Goal: Transaction & Acquisition: Register for event/course

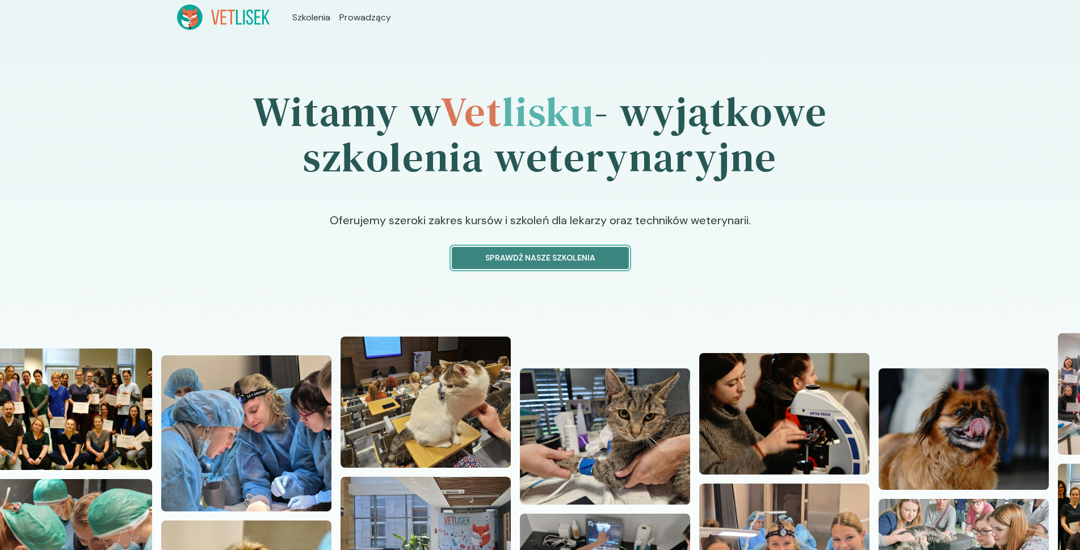
click at [531, 255] on p "Sprawdź nasze szkolenia" at bounding box center [541, 258] width 158 height 12
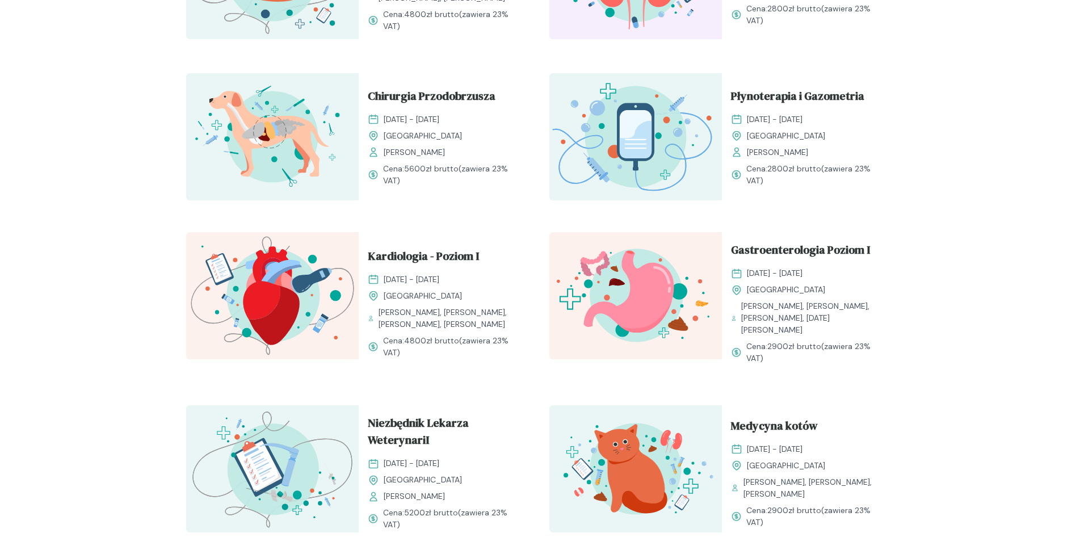
scroll to position [795, 0]
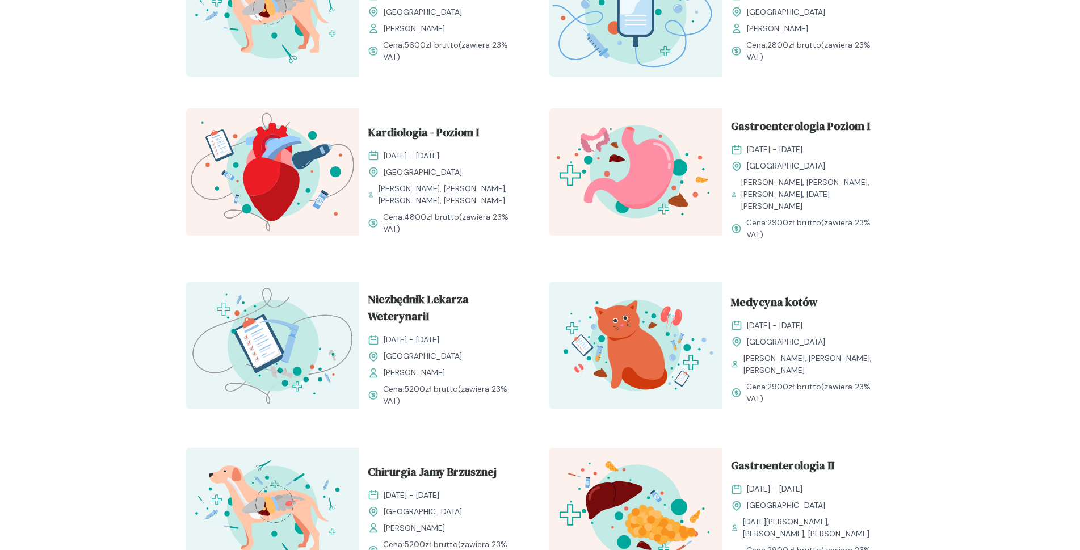
click at [783, 183] on span "[PERSON_NAME], [PERSON_NAME], [PERSON_NAME], [DATE][PERSON_NAME]" at bounding box center [813, 195] width 144 height 36
click at [794, 128] on span "Gastroenterologia Poziom I" at bounding box center [800, 129] width 139 height 22
click at [787, 129] on span "Gastroenterologia Poziom I" at bounding box center [800, 129] width 139 height 22
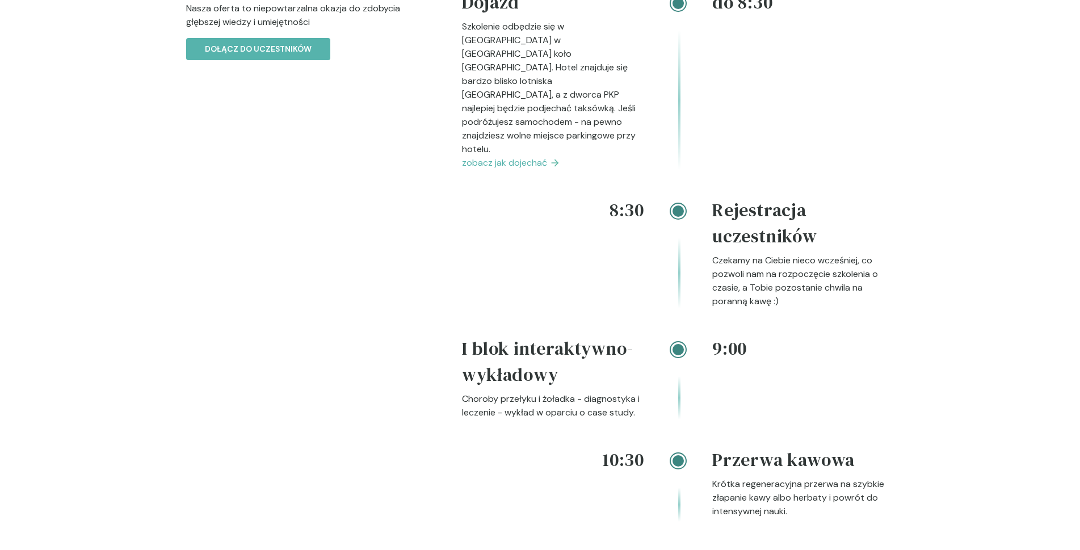
scroll to position [1249, 0]
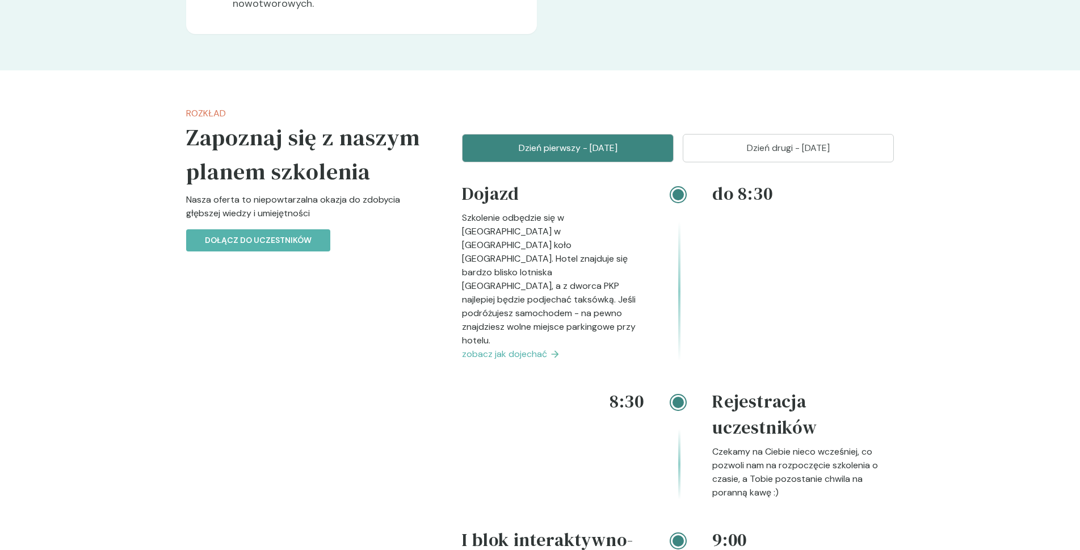
click at [705, 160] on button "Dzień drugi - [DATE]" at bounding box center [789, 148] width 212 height 28
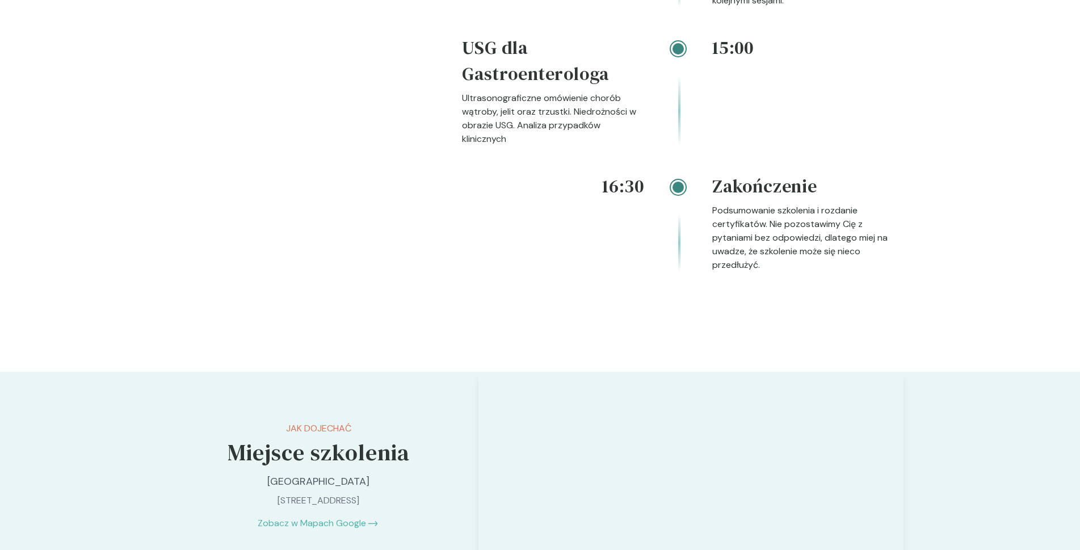
scroll to position [1873, 0]
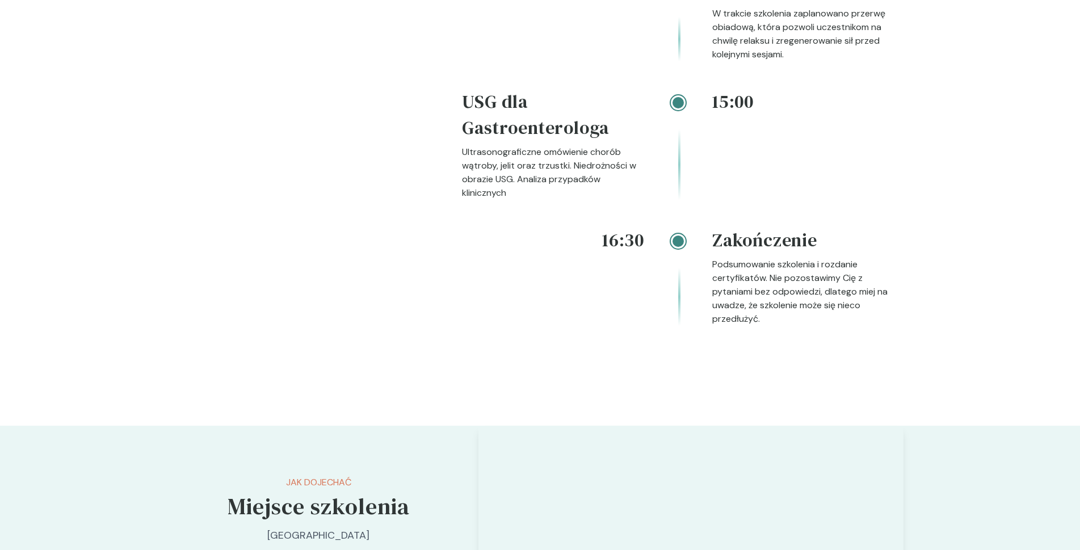
drag, startPoint x: 446, startPoint y: 98, endPoint x: 463, endPoint y: 102, distance: 17.5
drag, startPoint x: 463, startPoint y: 102, endPoint x: 543, endPoint y: 102, distance: 80.0
click at [543, 102] on h4 "USG dla Gastroenterologa" at bounding box center [553, 117] width 182 height 57
drag, startPoint x: 542, startPoint y: 133, endPoint x: 471, endPoint y: 139, distance: 70.6
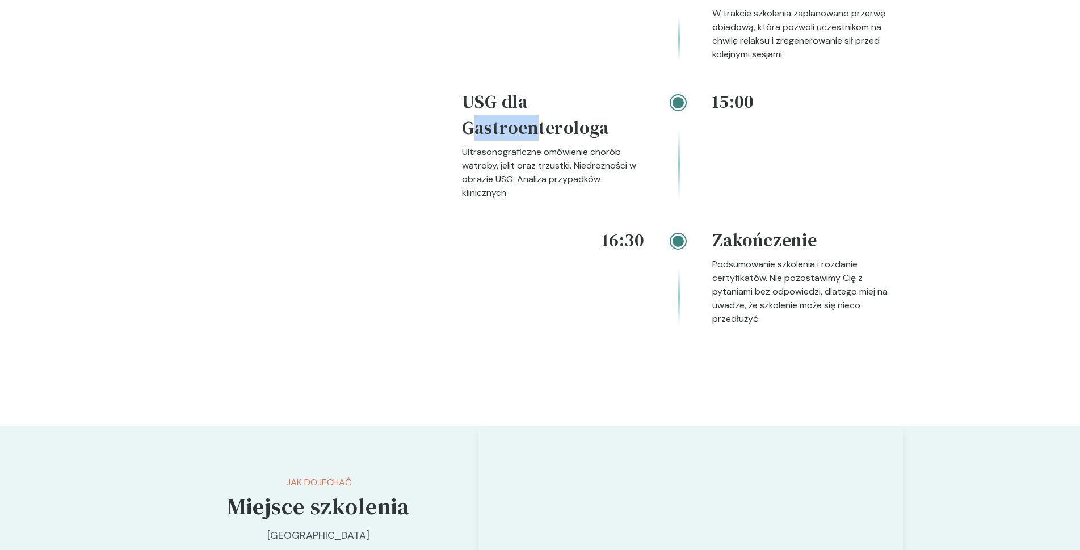
click at [471, 139] on h4 "USG dla Gastroenterologa" at bounding box center [553, 117] width 182 height 57
drag, startPoint x: 443, startPoint y: 131, endPoint x: 455, endPoint y: 121, distance: 16.1
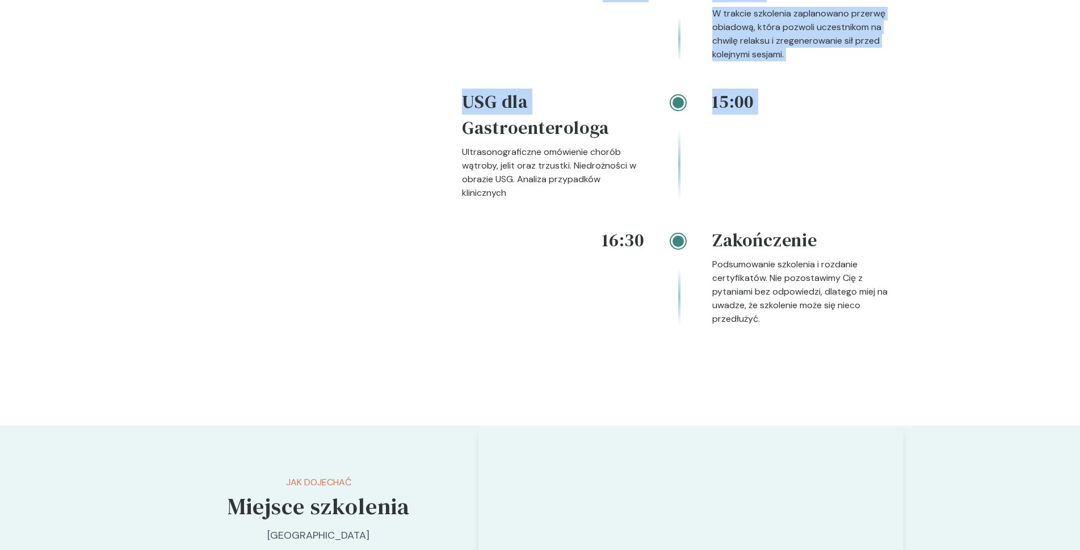
drag, startPoint x: 456, startPoint y: 123, endPoint x: 536, endPoint y: 133, distance: 80.6
drag, startPoint x: 641, startPoint y: 129, endPoint x: 376, endPoint y: 131, distance: 264.5
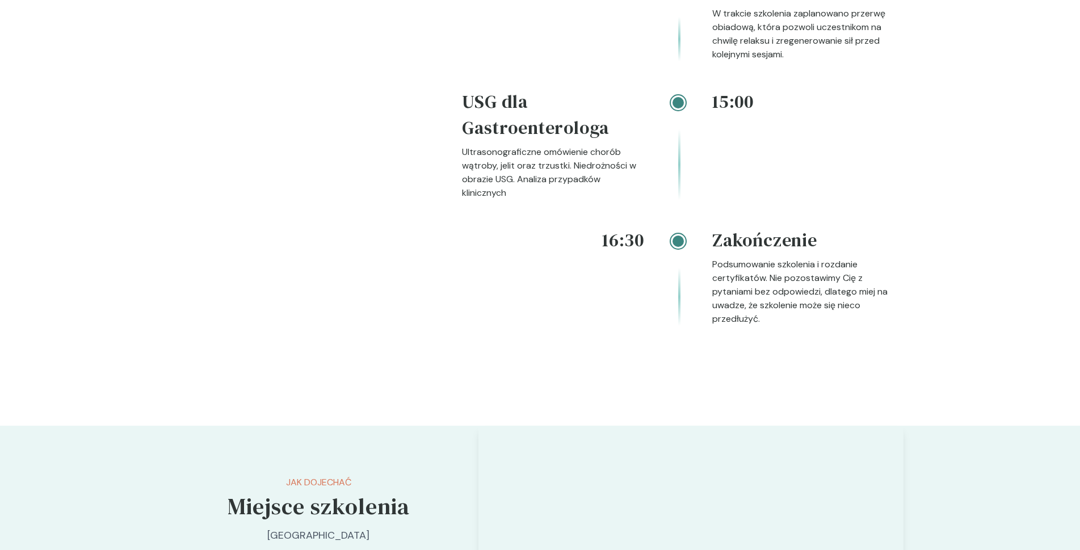
click at [638, 203] on div "15:00 USG dla Gastroenterologa Ultrasonograficzne omówienie chorób wątroby, jel…" at bounding box center [678, 158] width 432 height 139
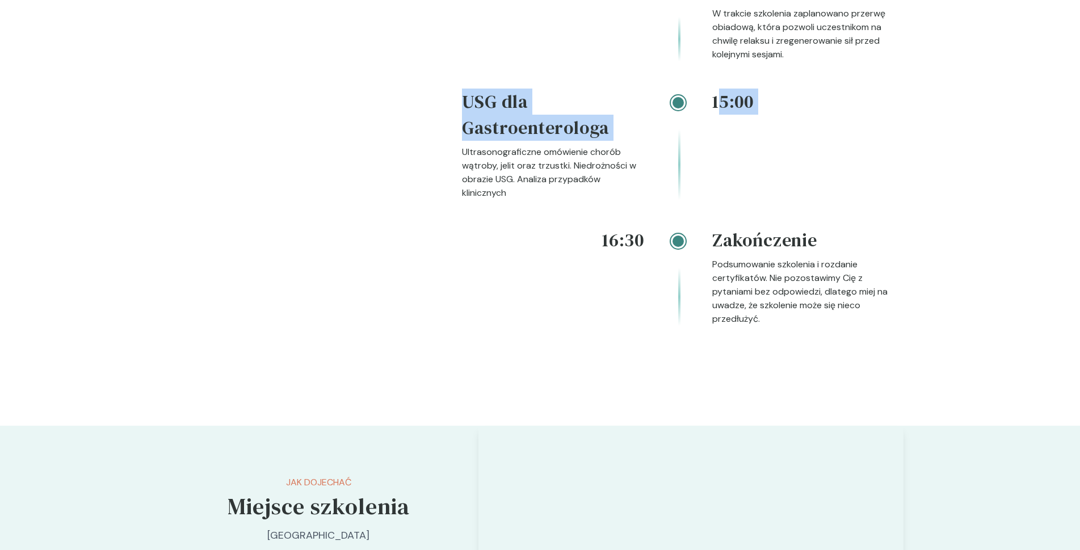
drag, startPoint x: 447, startPoint y: 157, endPoint x: 716, endPoint y: 161, distance: 269.1
click at [685, 197] on div at bounding box center [678, 147] width 68 height 106
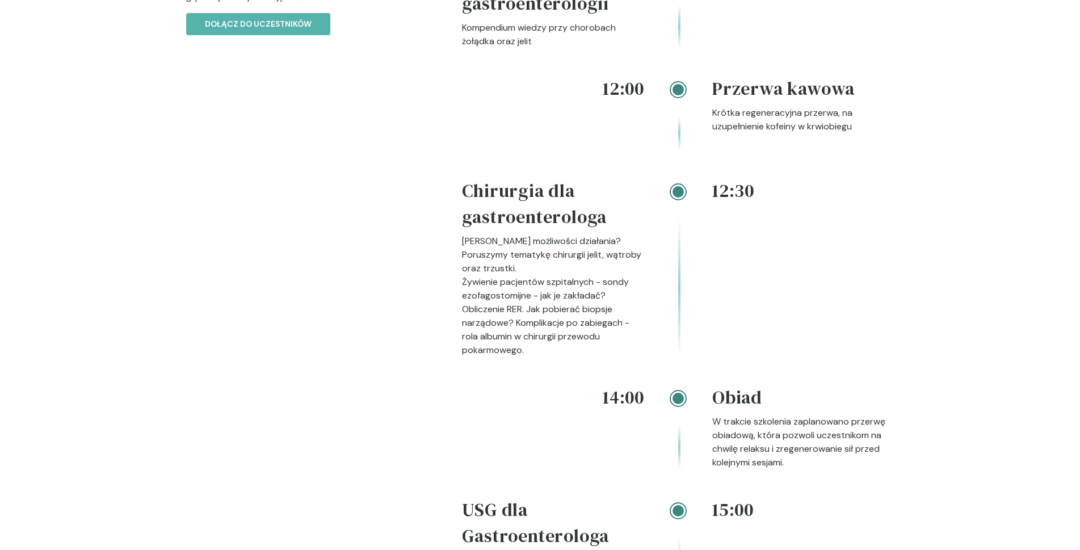
scroll to position [1476, 0]
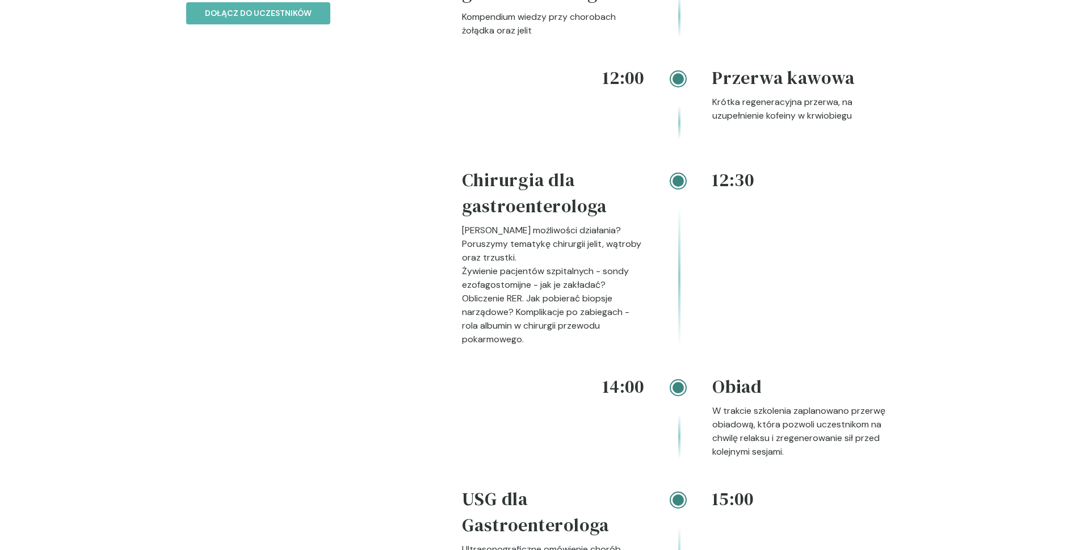
click at [753, 263] on div "12:30" at bounding box center [803, 256] width 182 height 179
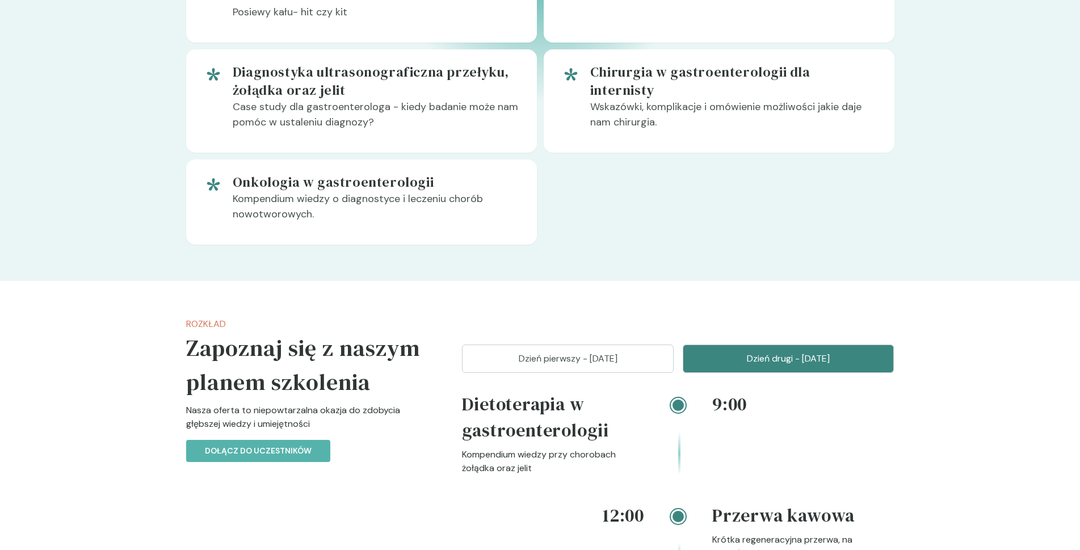
scroll to position [1058, 0]
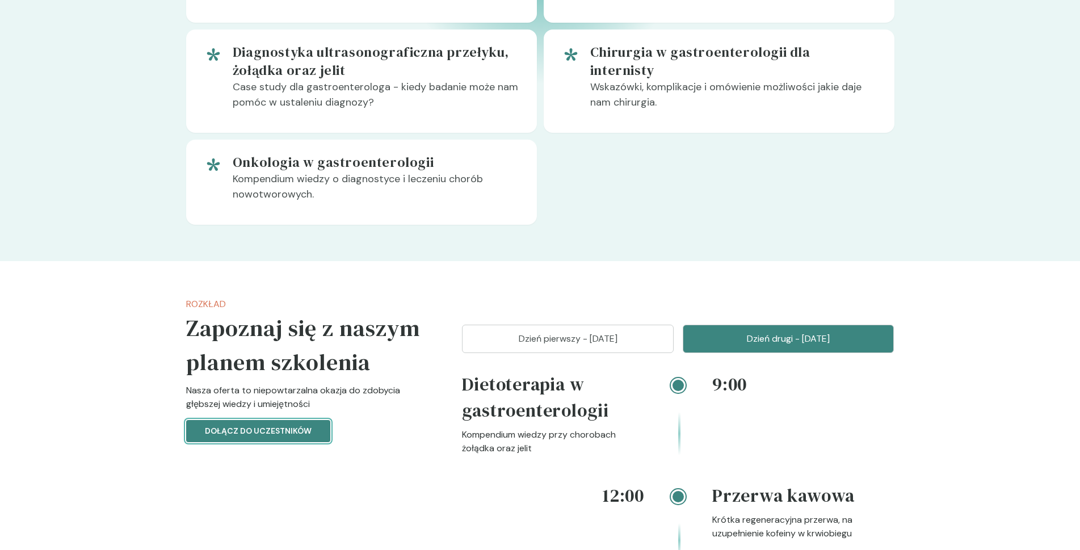
click at [253, 427] on p "Dołącz do uczestników" at bounding box center [258, 431] width 107 height 12
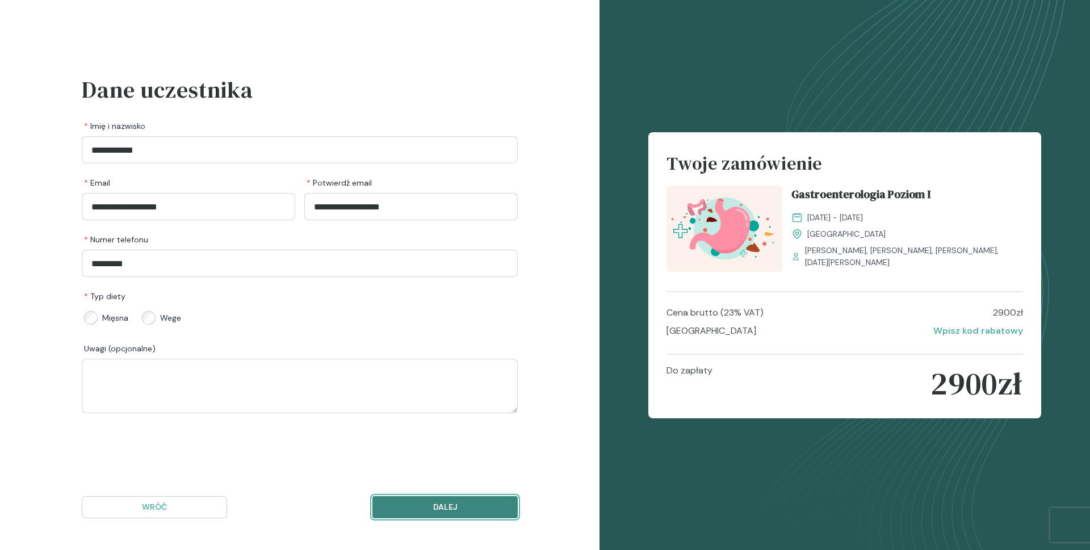
click at [403, 506] on p "Dalej" at bounding box center [445, 507] width 126 height 12
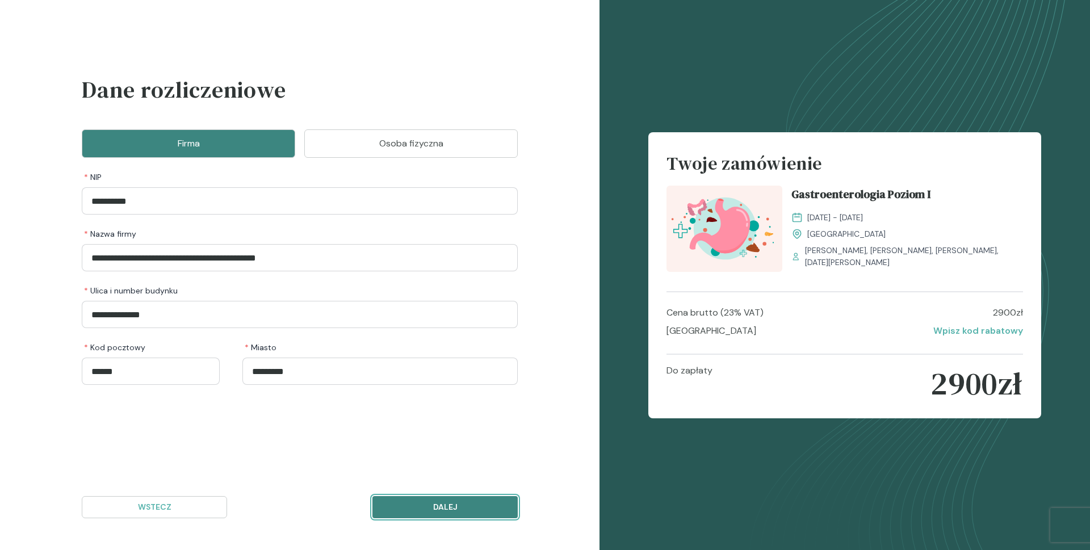
click at [449, 499] on button "Dalej" at bounding box center [444, 507] width 145 height 22
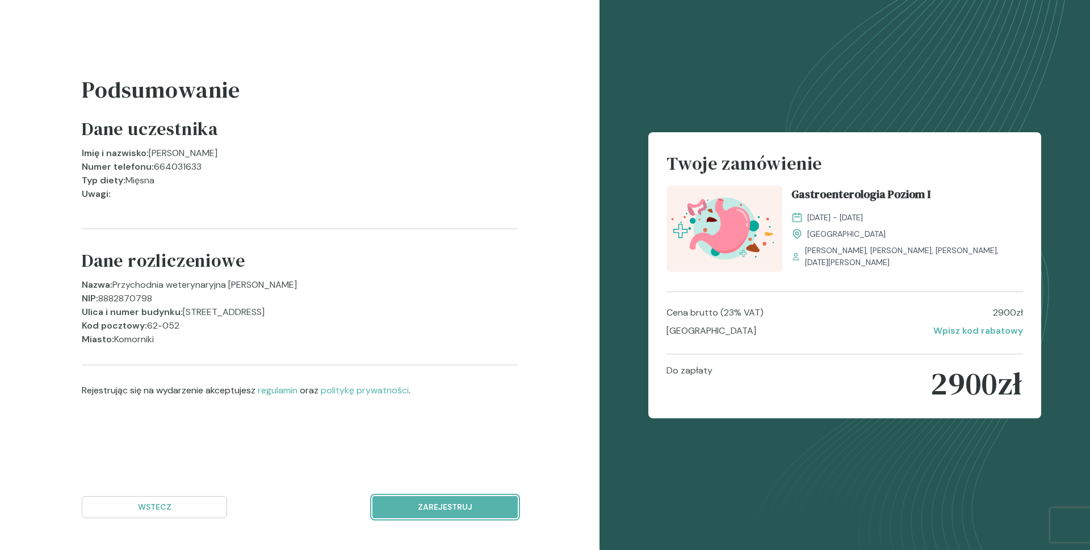
click at [449, 500] on button "Zarejestruj" at bounding box center [444, 507] width 145 height 22
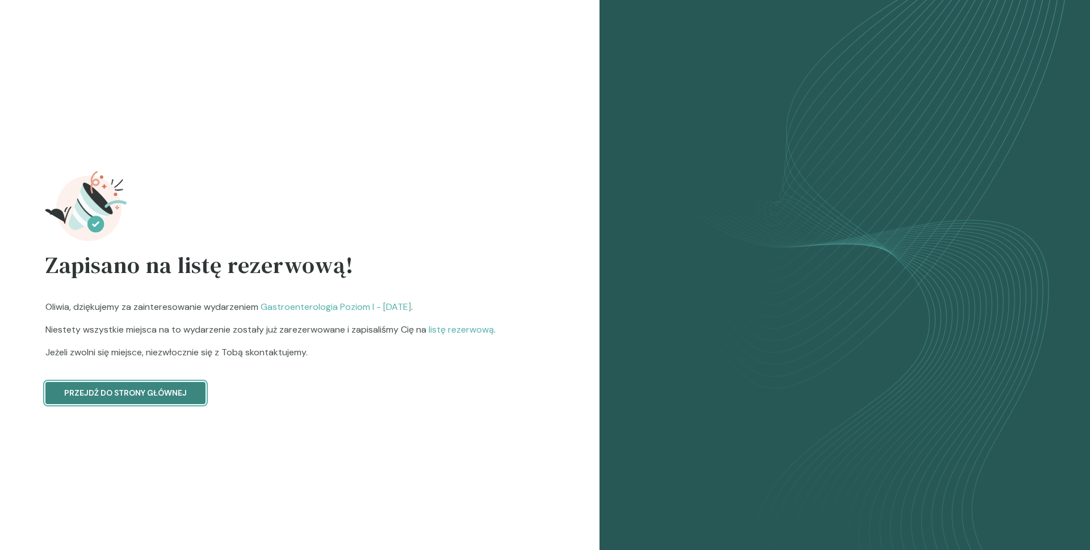
click at [130, 397] on p "Przejdź do strony głównej" at bounding box center [125, 393] width 123 height 12
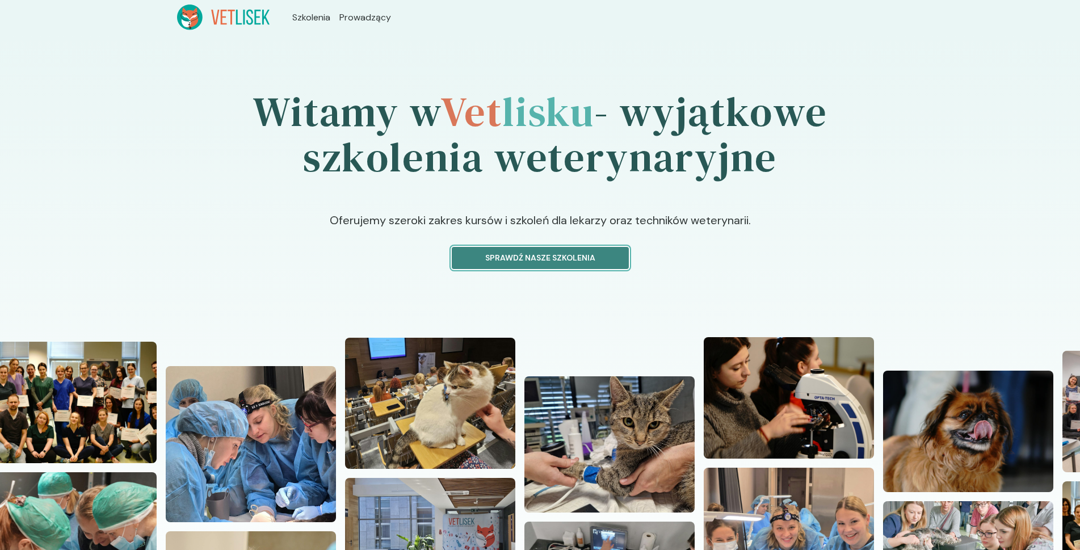
click at [498, 258] on p "Sprawdź nasze szkolenia" at bounding box center [541, 258] width 158 height 12
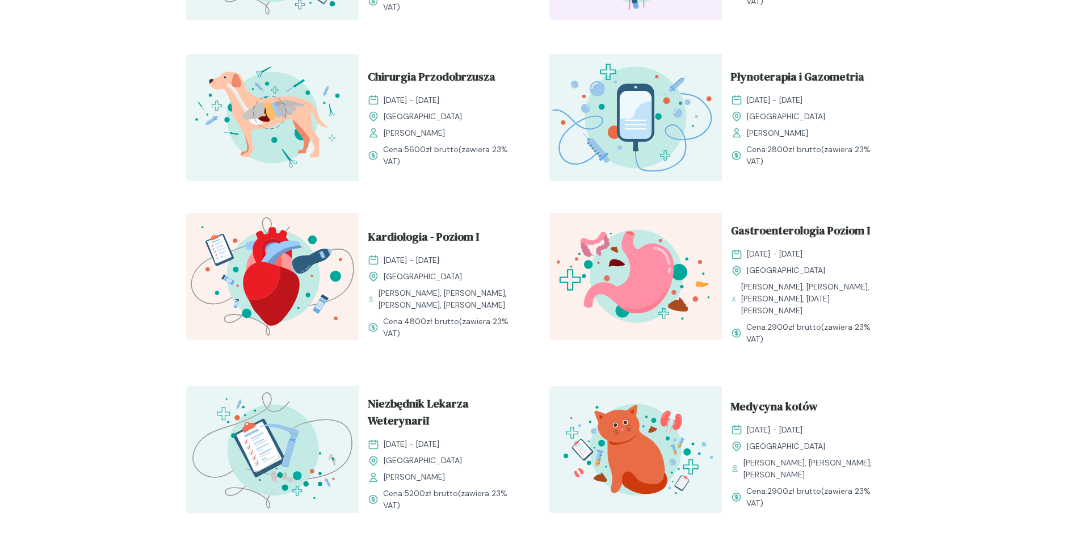
scroll to position [681, 0]
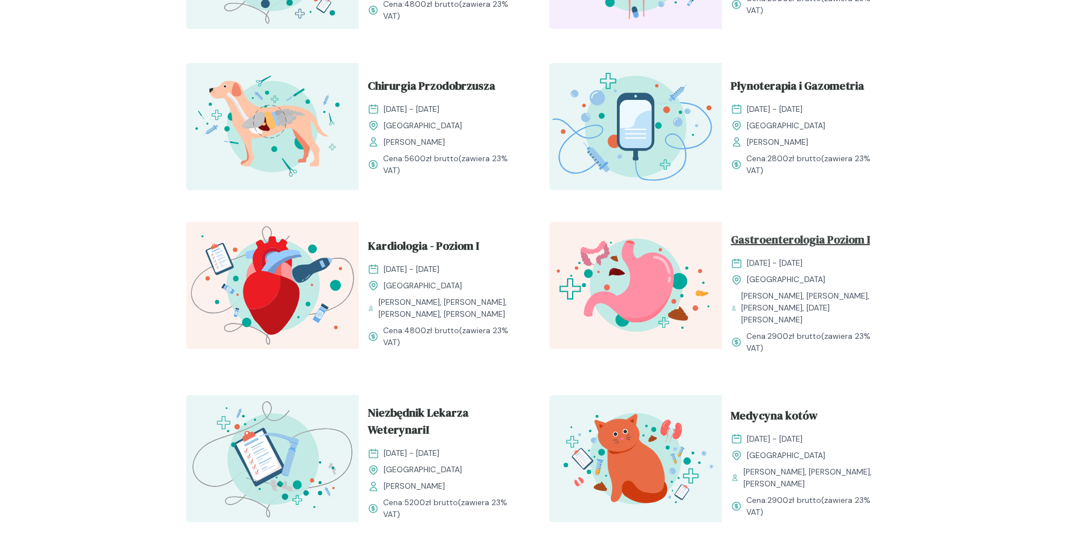
click at [797, 240] on span "Gastroenterologia Poziom I" at bounding box center [800, 242] width 139 height 22
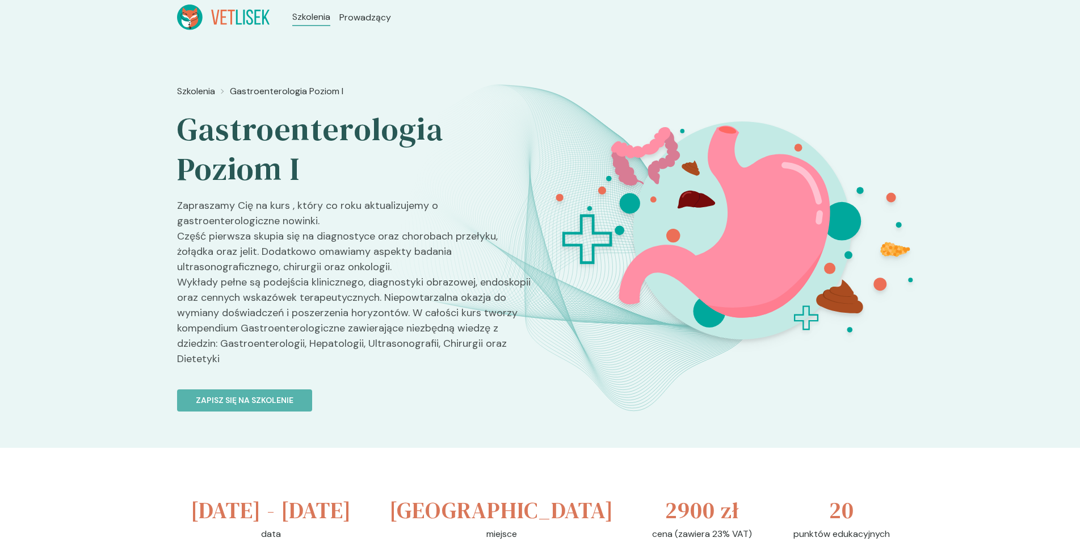
scroll to position [114, 0]
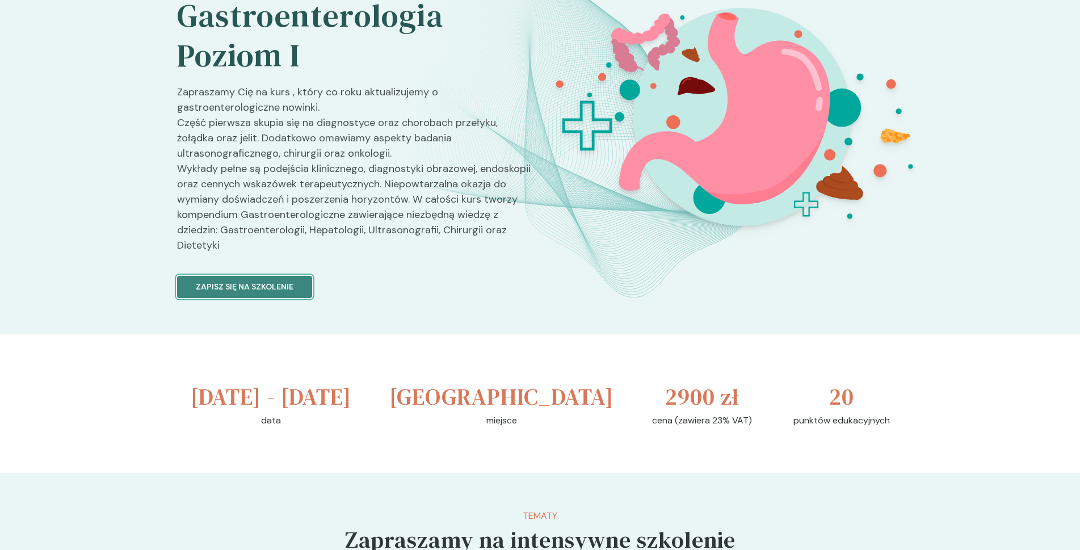
click at [257, 281] on p "Zapisz się na szkolenie" at bounding box center [245, 287] width 98 height 12
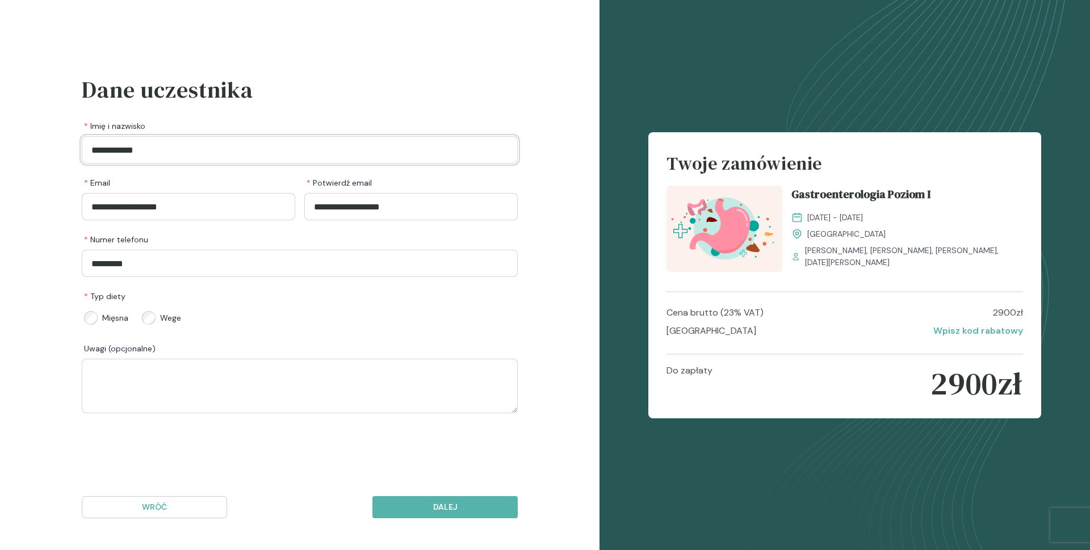
drag, startPoint x: 84, startPoint y: 150, endPoint x: 0, endPoint y: 140, distance: 84.6
click at [0, 141] on div "**********" at bounding box center [299, 275] width 599 height 550
type input "**********"
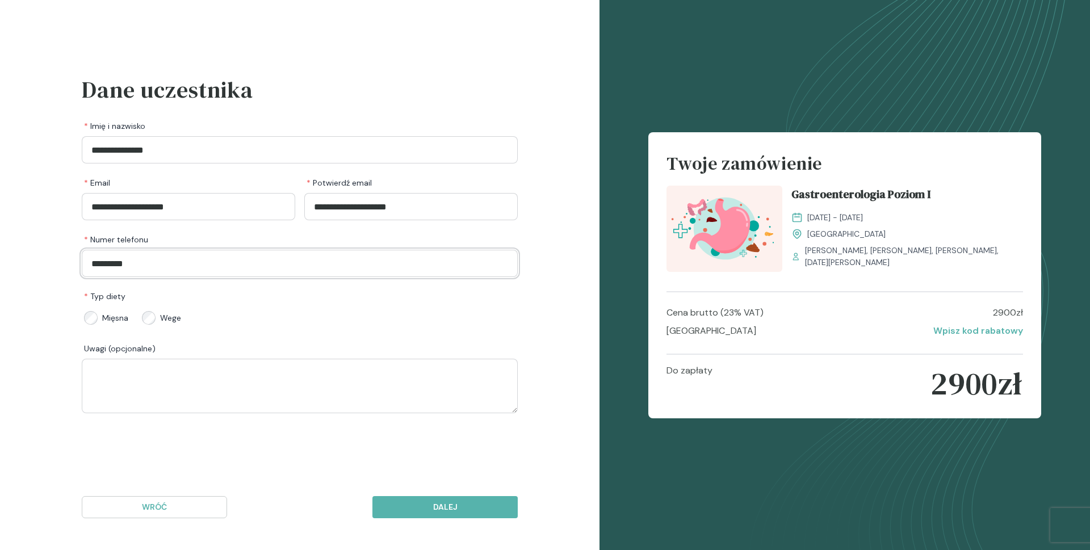
type input "*********"
click at [465, 504] on p "Dalej" at bounding box center [445, 507] width 126 height 12
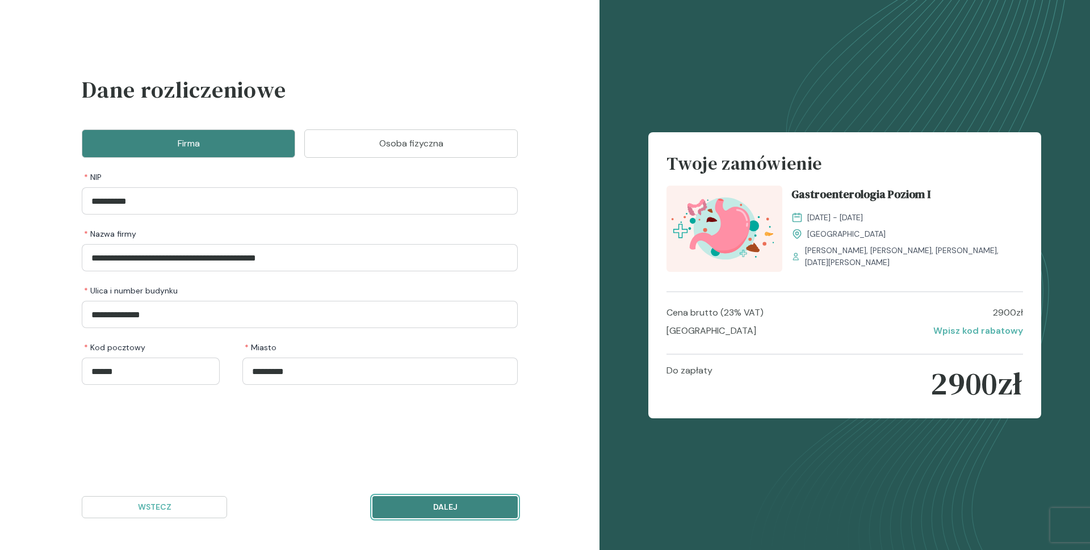
click at [433, 512] on p "Dalej" at bounding box center [445, 507] width 126 height 12
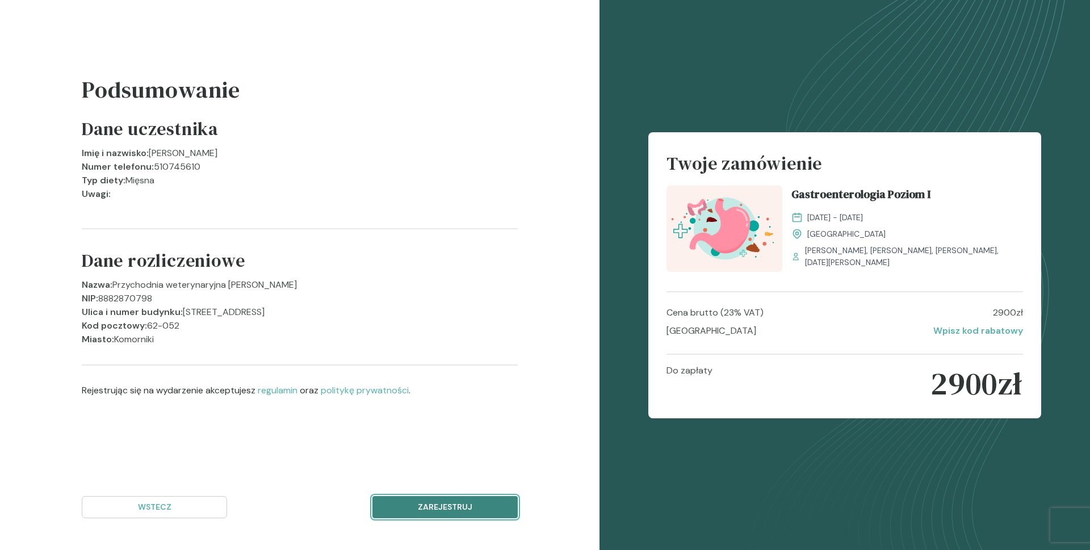
click at [433, 513] on button "Zarejestruj" at bounding box center [444, 507] width 145 height 22
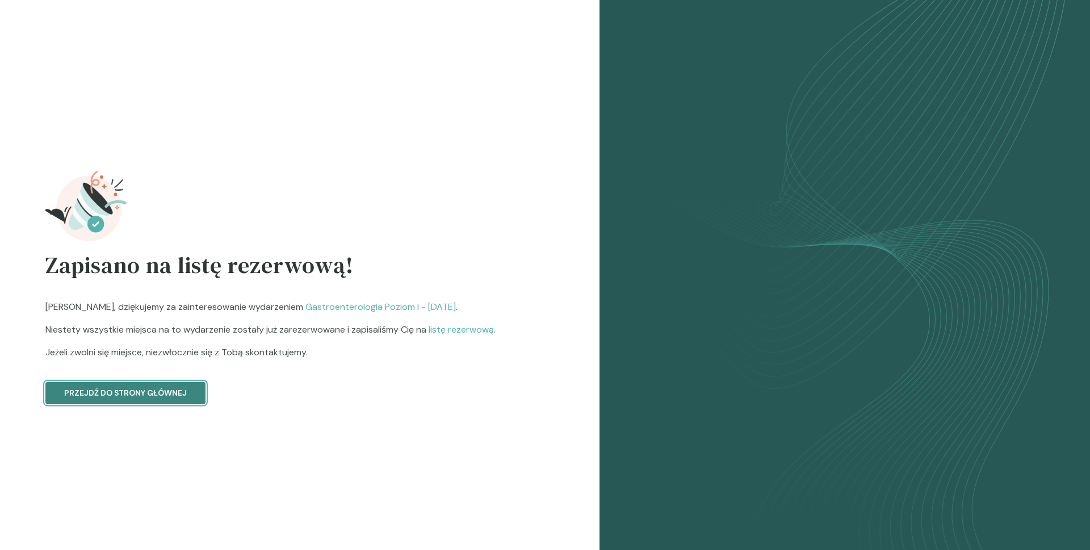
click at [117, 398] on p "Przejdź do strony głównej" at bounding box center [125, 393] width 123 height 12
